Goal: Task Accomplishment & Management: Manage account settings

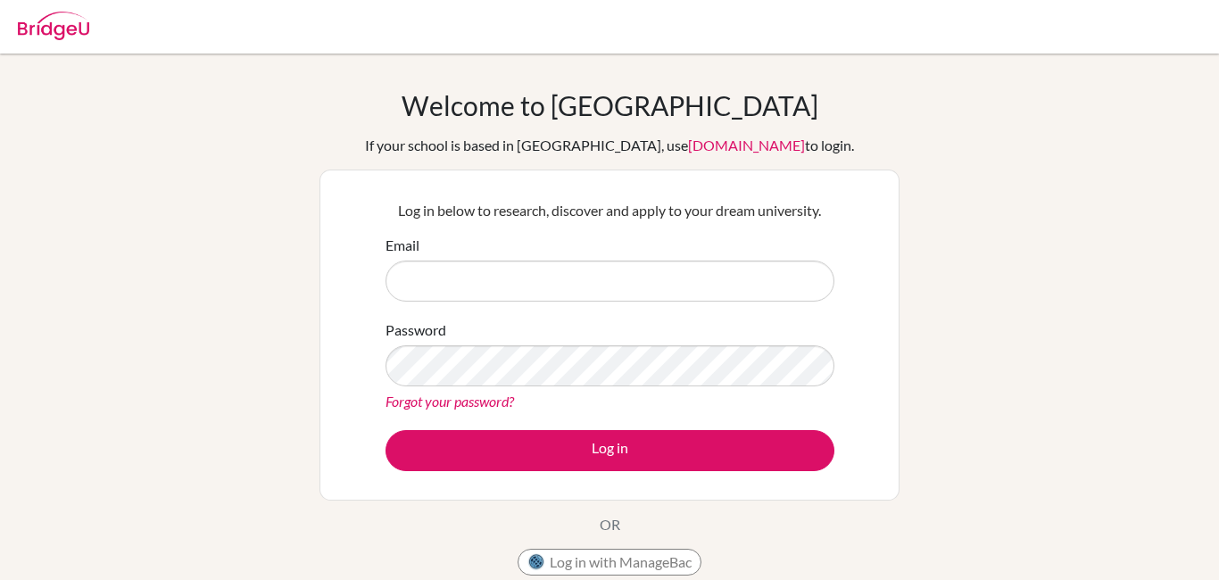
click at [1084, 319] on div "Welcome to [GEOGRAPHIC_DATA] If your school is based in [GEOGRAPHIC_DATA], use …" at bounding box center [609, 381] width 1219 height 584
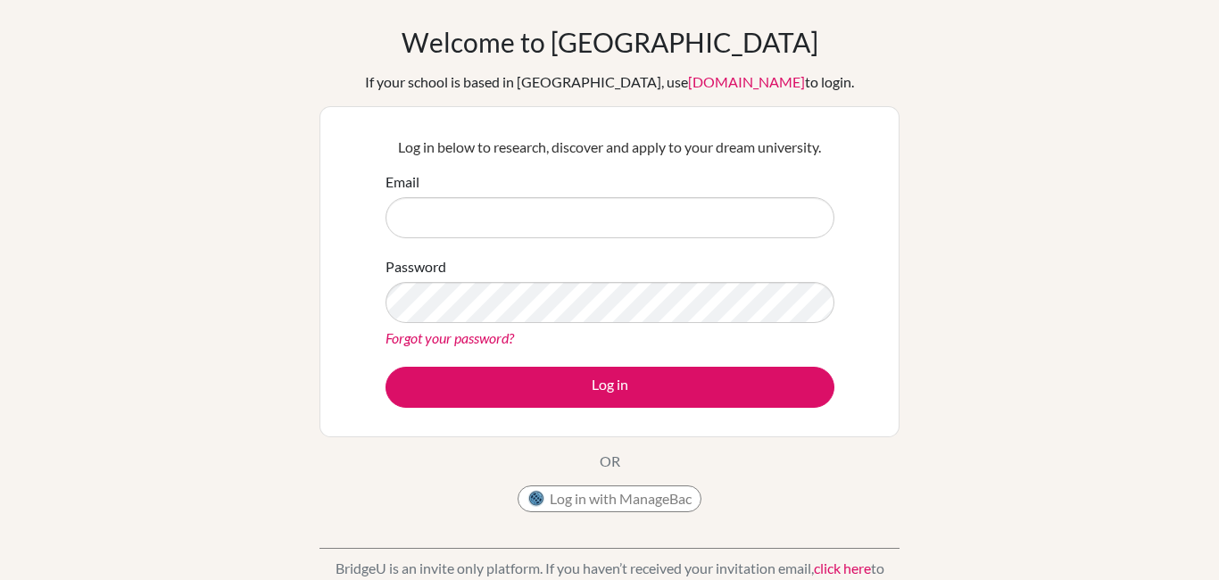
scroll to position [58, 0]
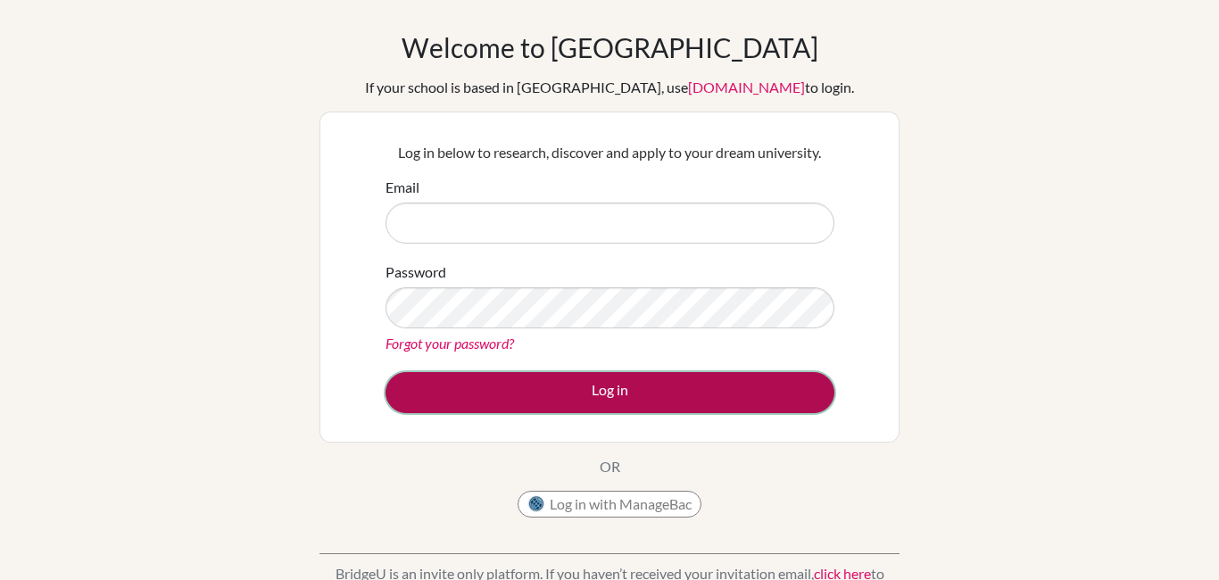
click at [435, 393] on button "Log in" at bounding box center [609, 392] width 449 height 41
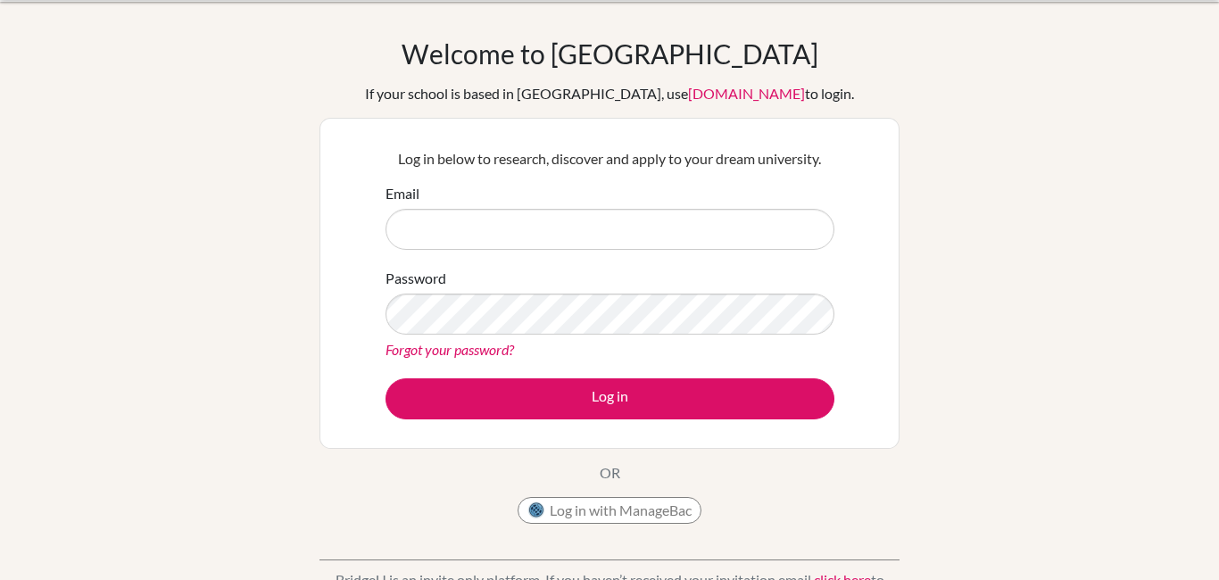
scroll to position [51, 0]
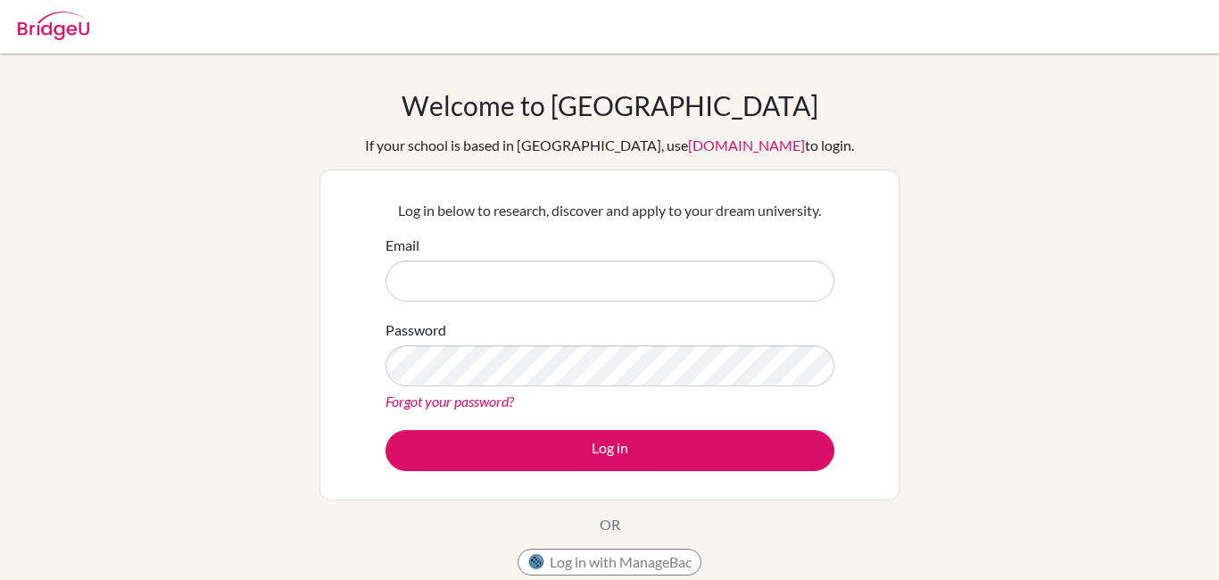
scroll to position [57, 0]
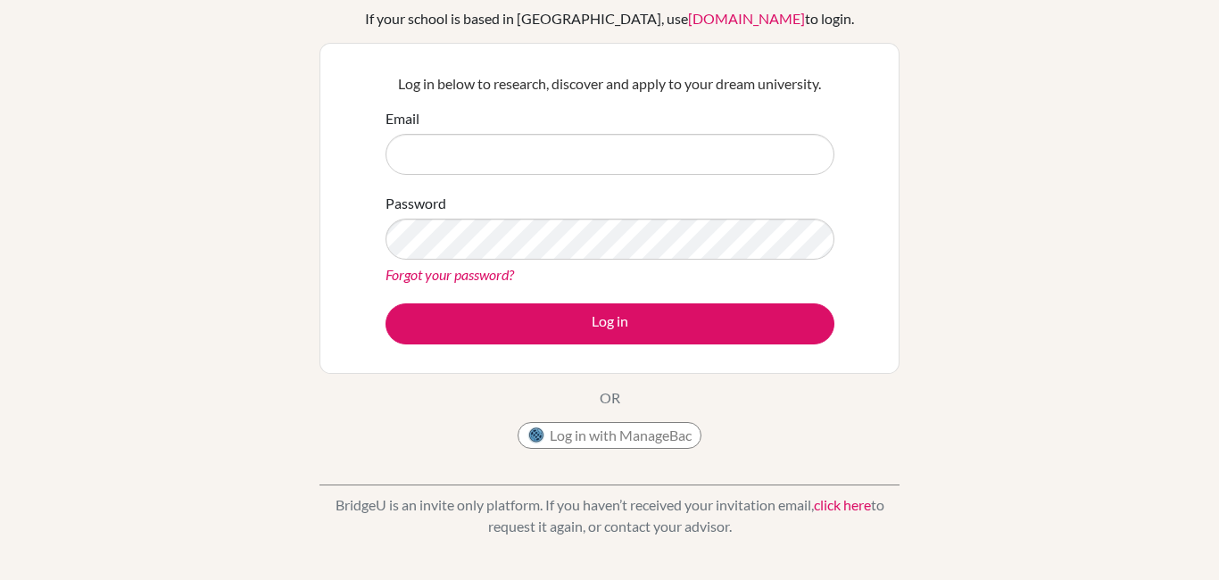
scroll to position [153, 0]
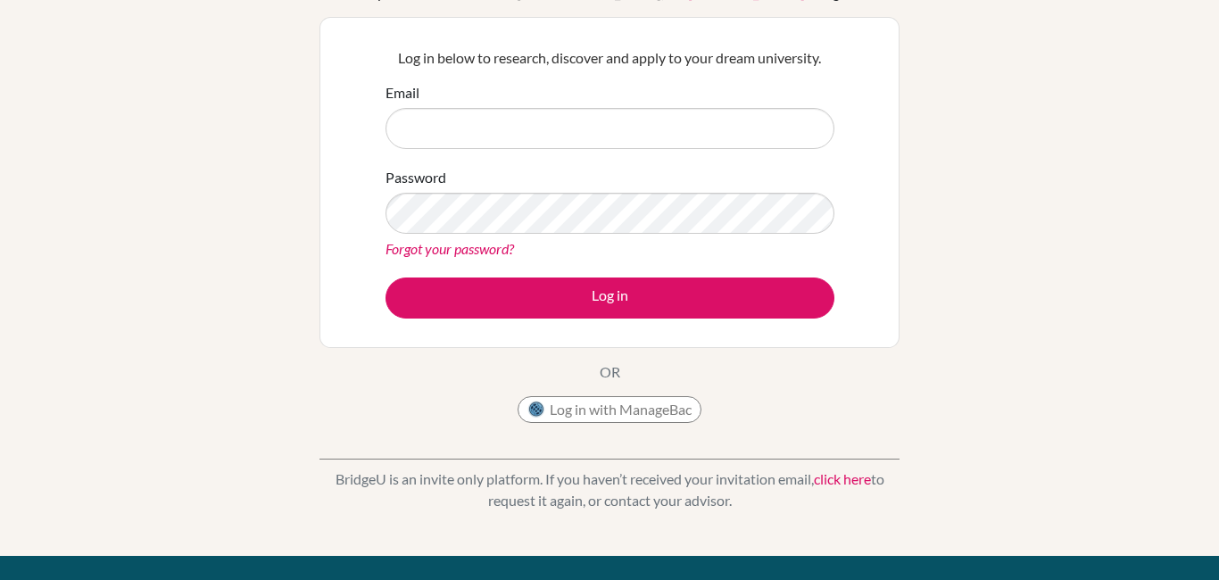
click at [857, 485] on link "click here" at bounding box center [842, 478] width 57 height 17
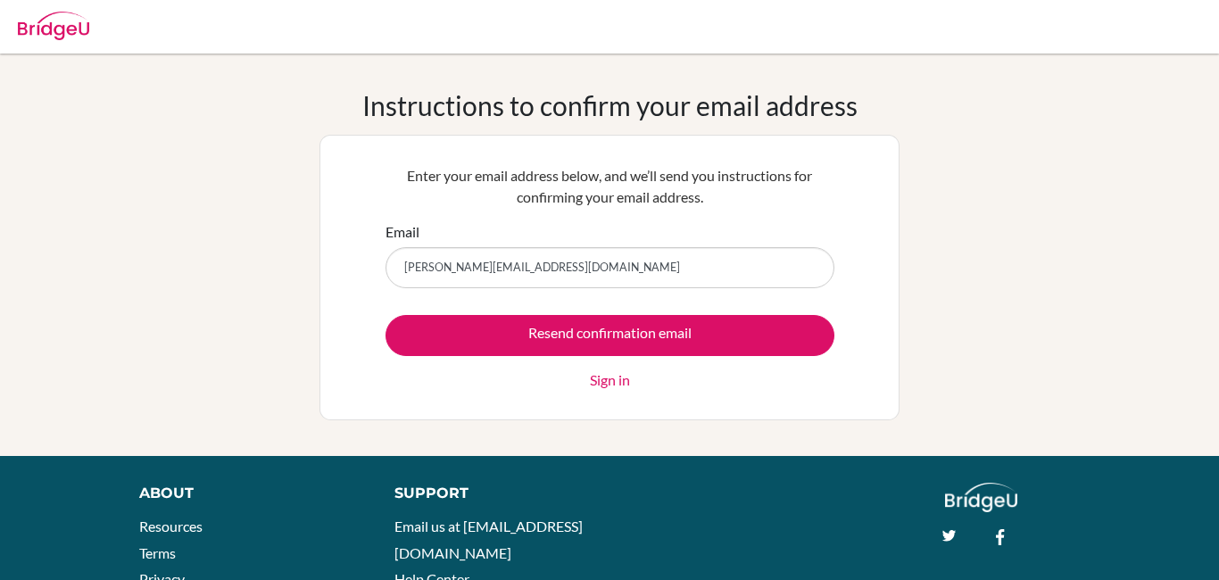
type input "[PERSON_NAME][EMAIL_ADDRESS][DOMAIN_NAME]"
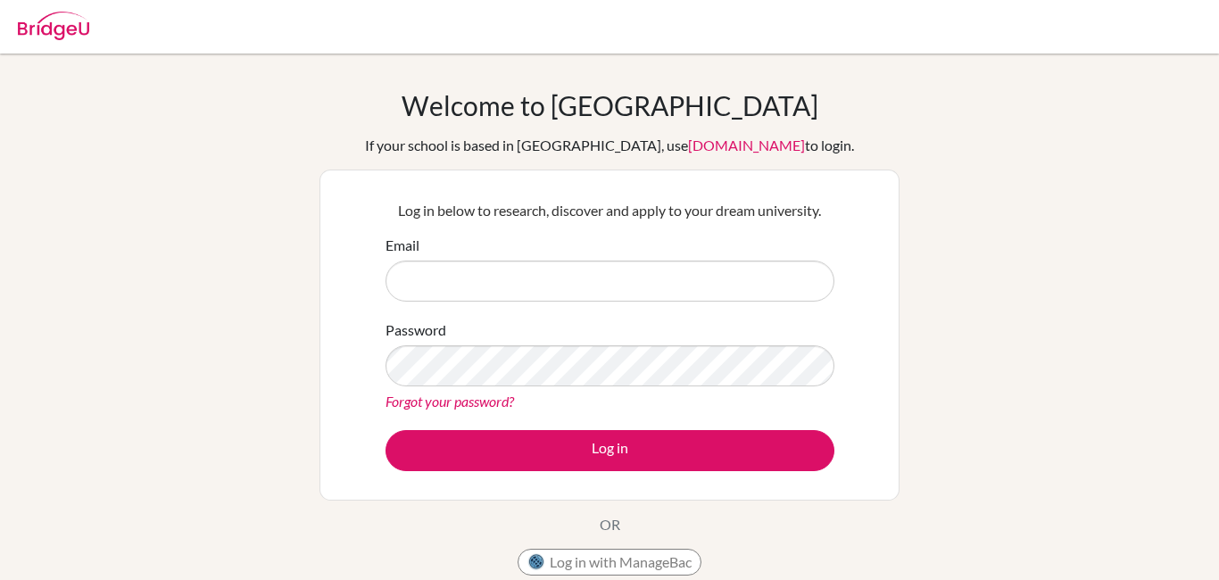
scroll to position [153, 0]
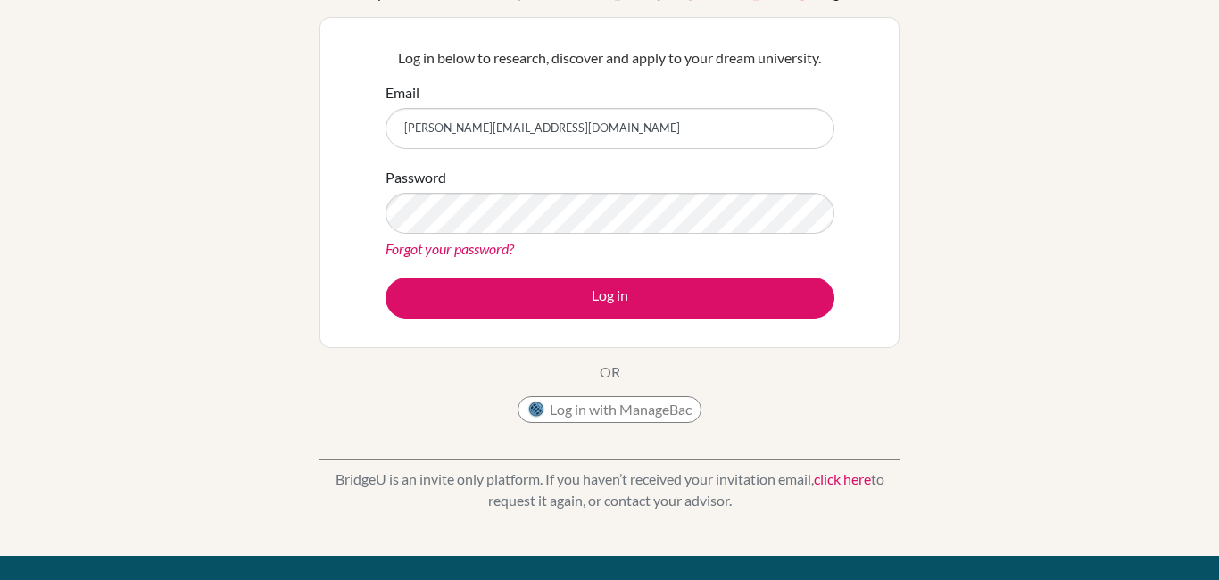
type input "[PERSON_NAME][EMAIL_ADDRESS][DOMAIN_NAME]"
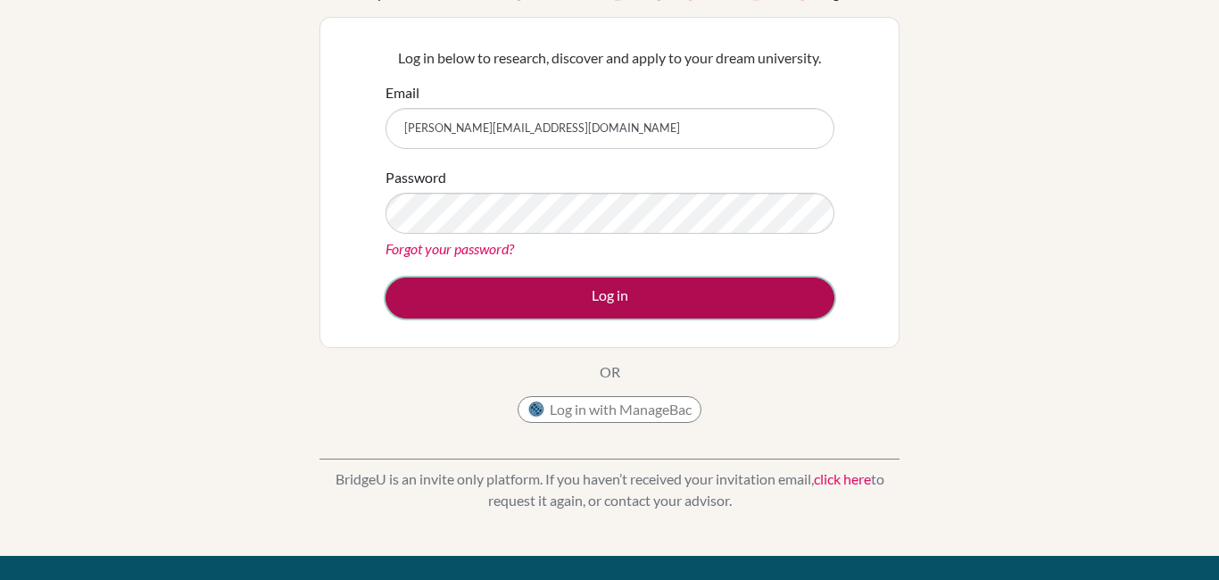
click at [446, 294] on button "Log in" at bounding box center [609, 297] width 449 height 41
